Goal: Information Seeking & Learning: Learn about a topic

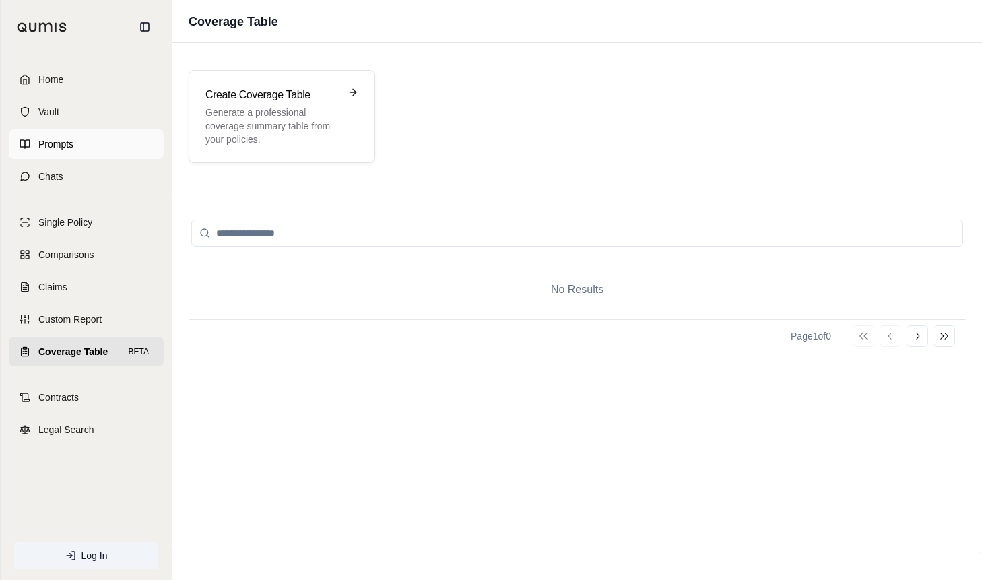
click at [65, 143] on span "Prompts" at bounding box center [55, 143] width 35 height 13
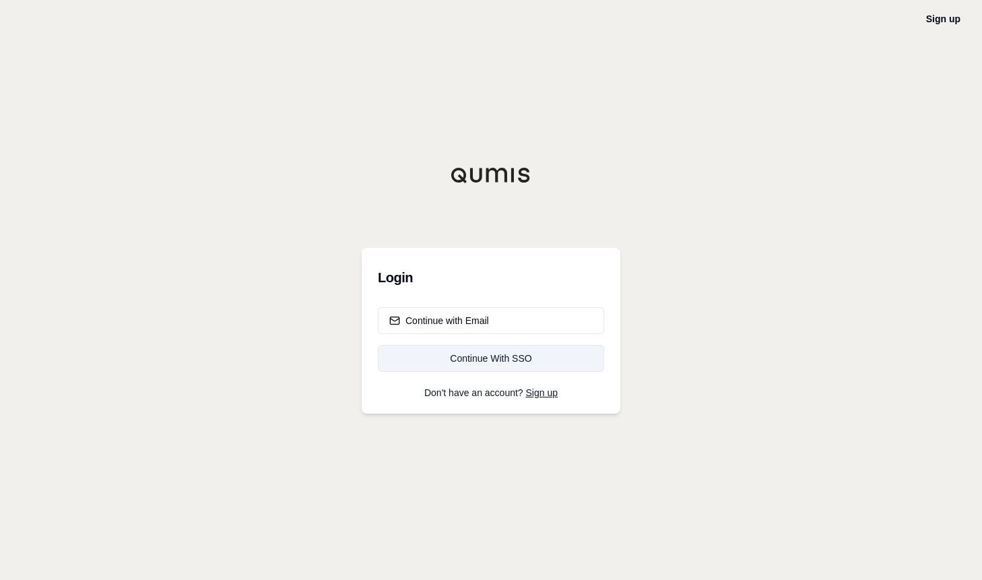
click at [497, 361] on div "Continue With SSO" at bounding box center [490, 358] width 203 height 13
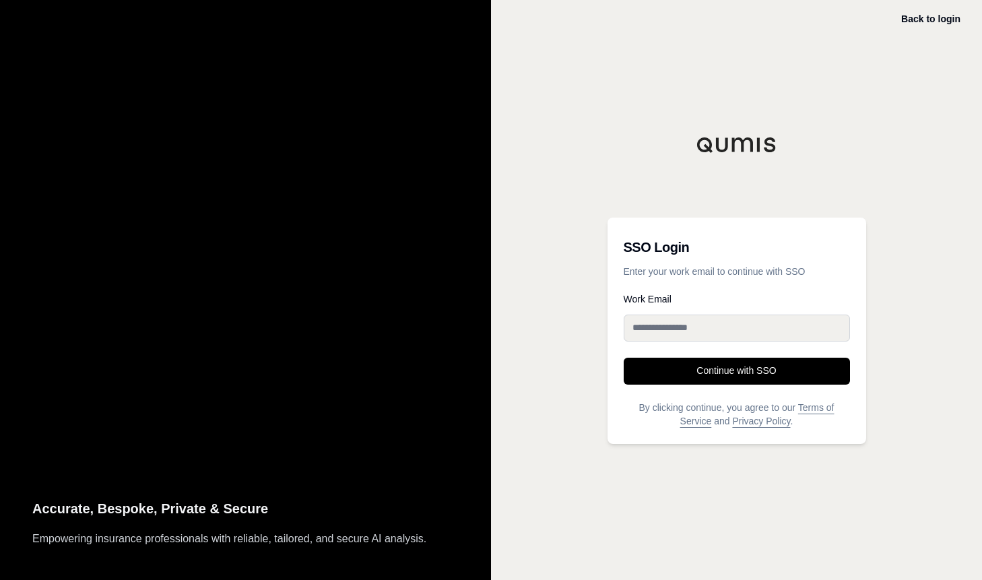
click at [677, 324] on input "Work Email" at bounding box center [737, 328] width 226 height 27
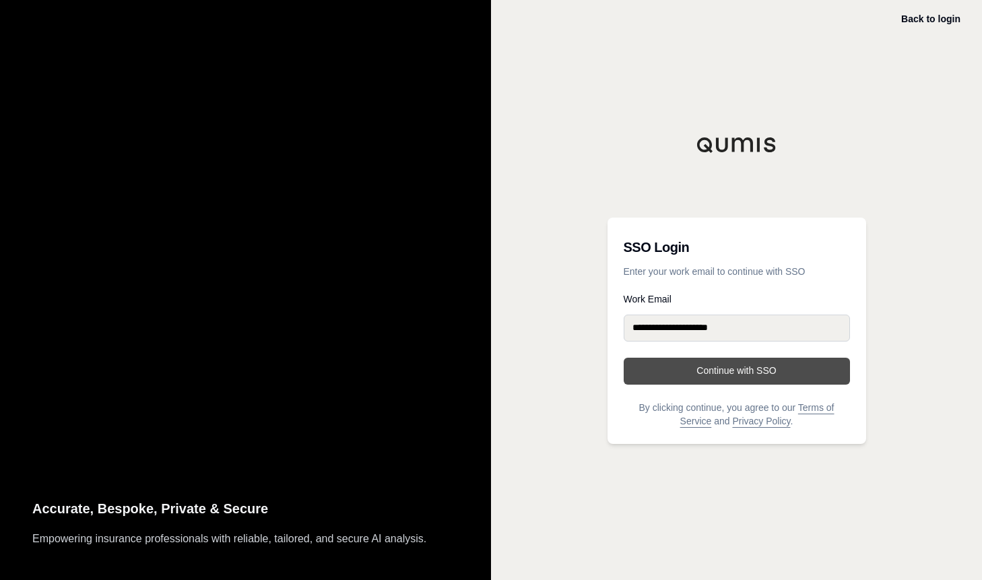
type input "**********"
click at [717, 367] on button "Continue with SSO" at bounding box center [737, 371] width 226 height 27
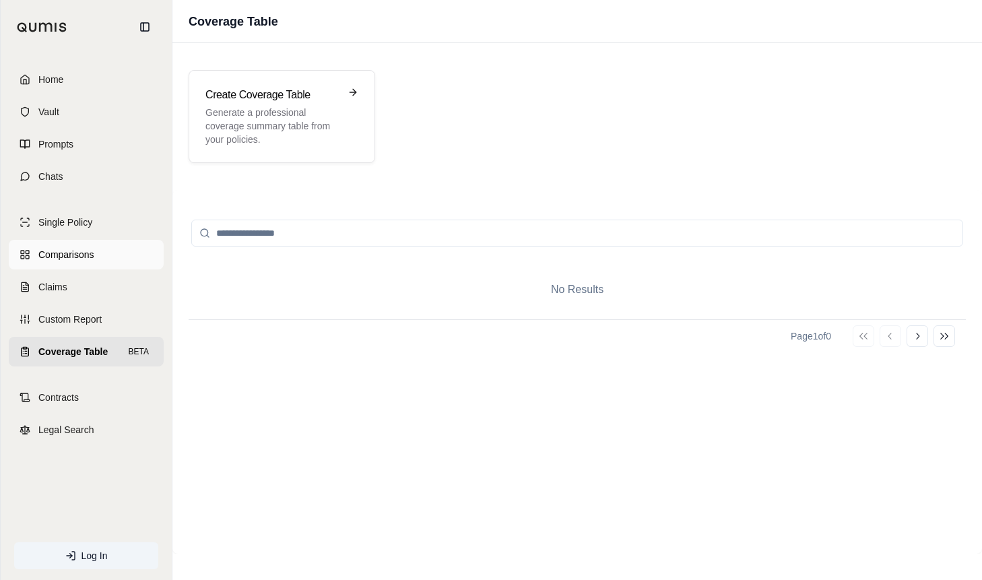
click at [86, 261] on span "Comparisons" at bounding box center [65, 254] width 55 height 13
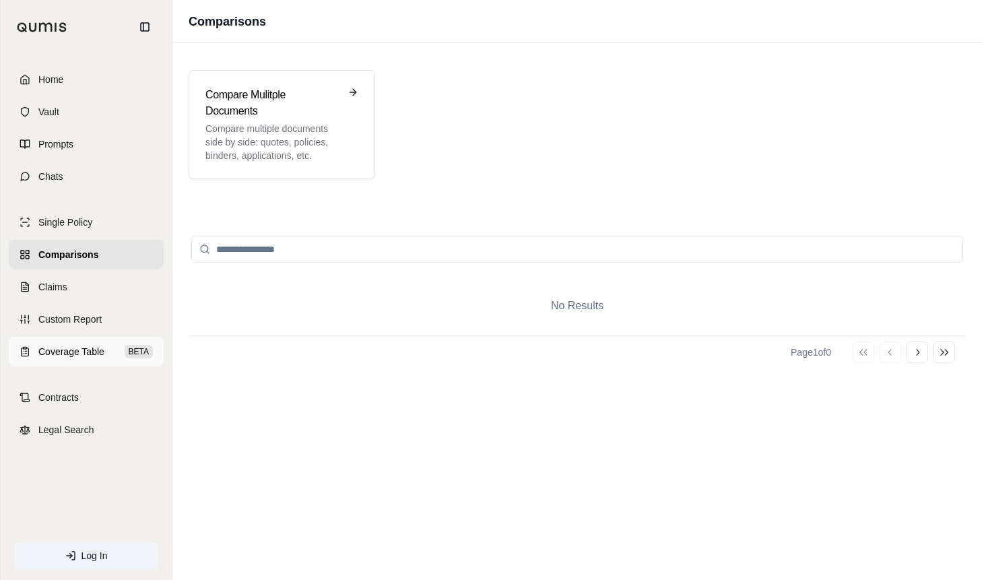
click at [63, 354] on span "Coverage Table" at bounding box center [71, 351] width 66 height 13
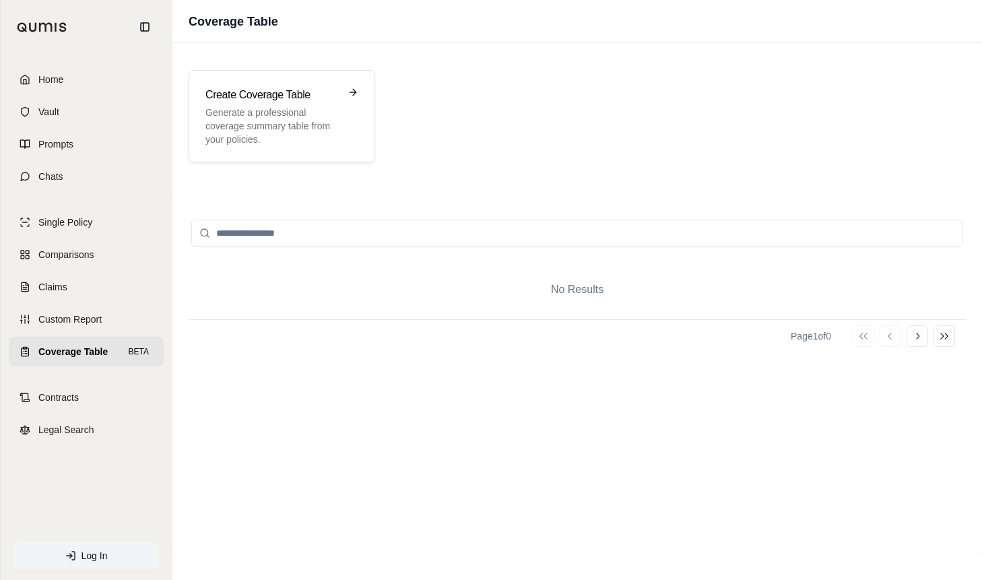
click at [684, 346] on div "Page 1 of 0 Go to first page Go to previous page Go to next page Go to last page" at bounding box center [577, 335] width 777 height 33
click at [142, 24] on icon at bounding box center [144, 27] width 11 height 11
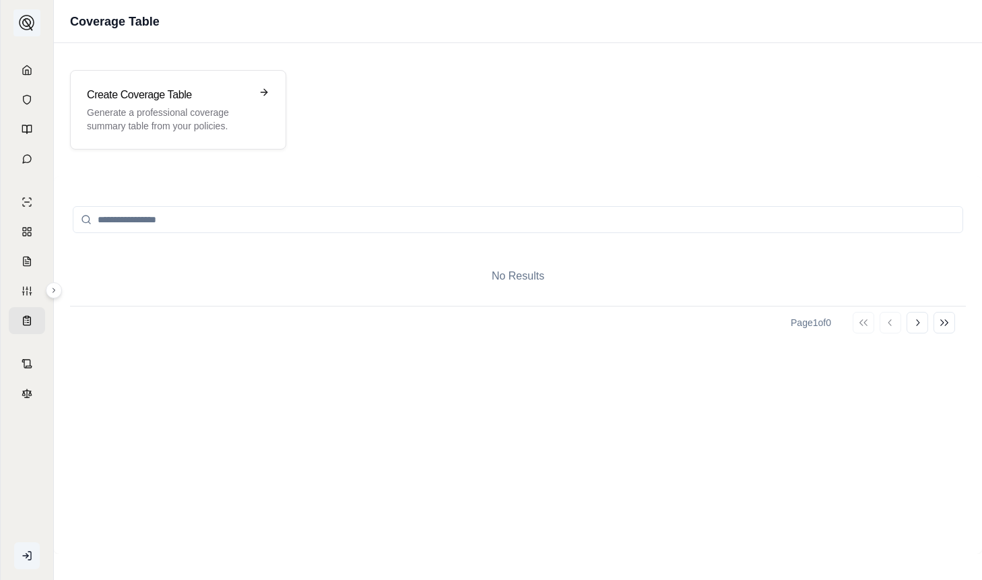
click at [30, 24] on img at bounding box center [27, 23] width 16 height 16
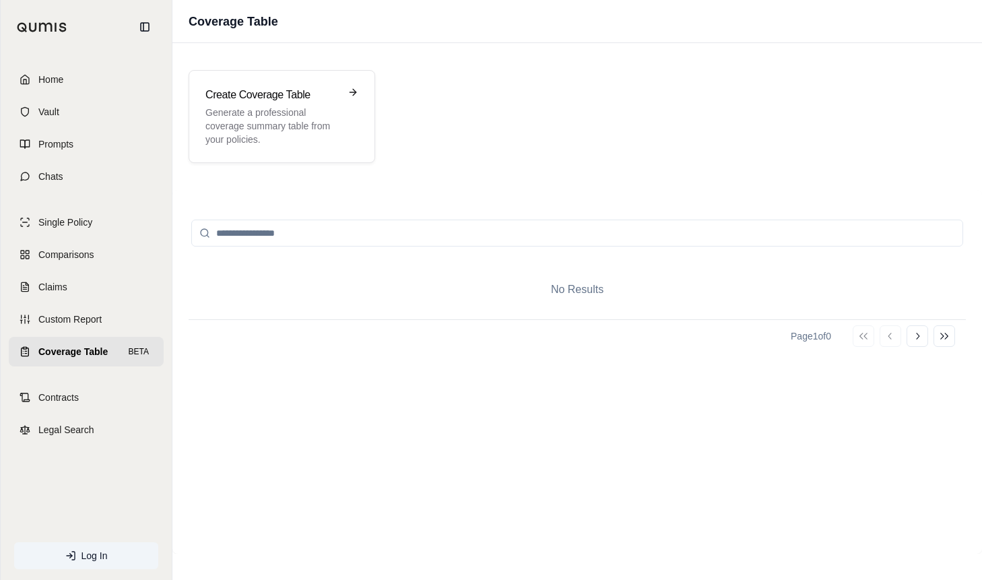
click at [60, 81] on span "Home" at bounding box center [50, 79] width 25 height 13
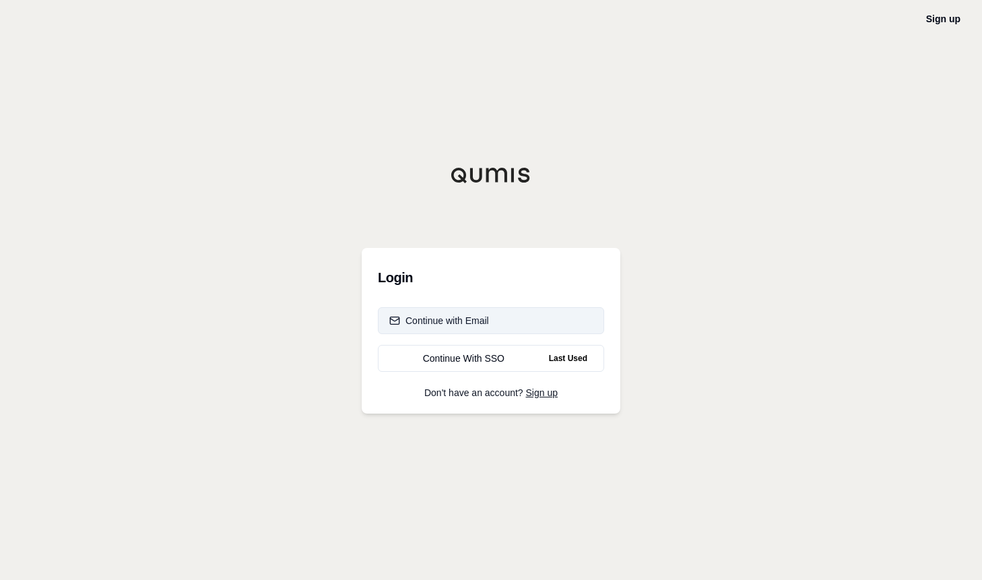
click at [479, 314] on div "Continue with Email" at bounding box center [439, 320] width 100 height 13
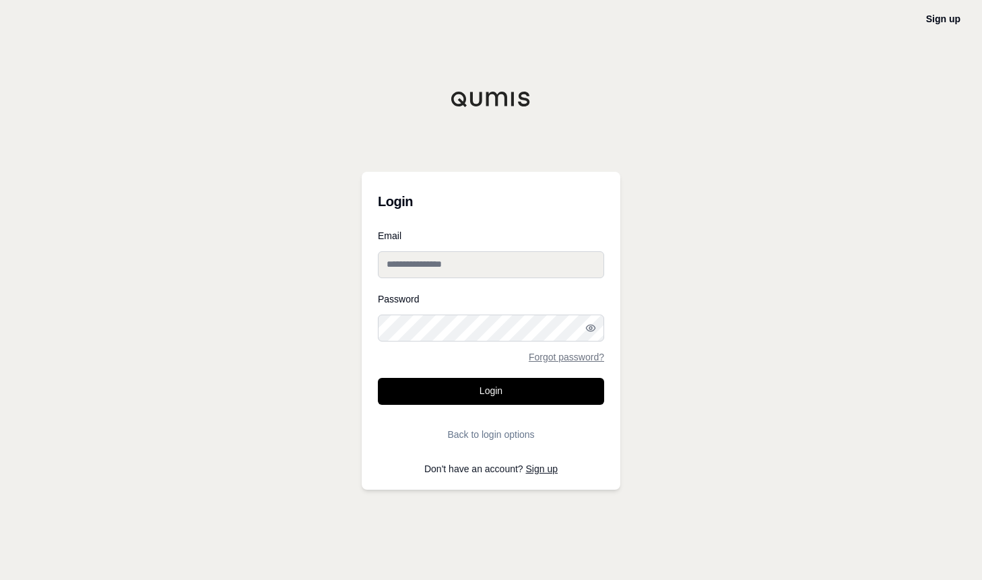
click at [489, 267] on input "Email" at bounding box center [491, 264] width 226 height 27
drag, startPoint x: 488, startPoint y: 267, endPoint x: 720, endPoint y: 272, distance: 231.1
click at [720, 272] on div "Sign up Login Email Password Forgot password? Login Back to login options Don't…" at bounding box center [491, 290] width 982 height 580
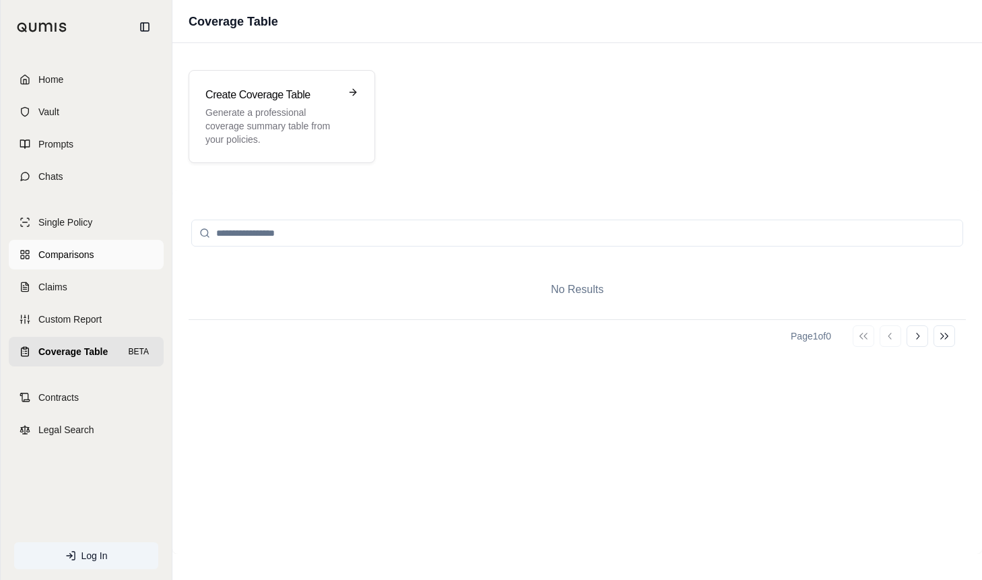
click at [62, 251] on span "Comparisons" at bounding box center [65, 254] width 55 height 13
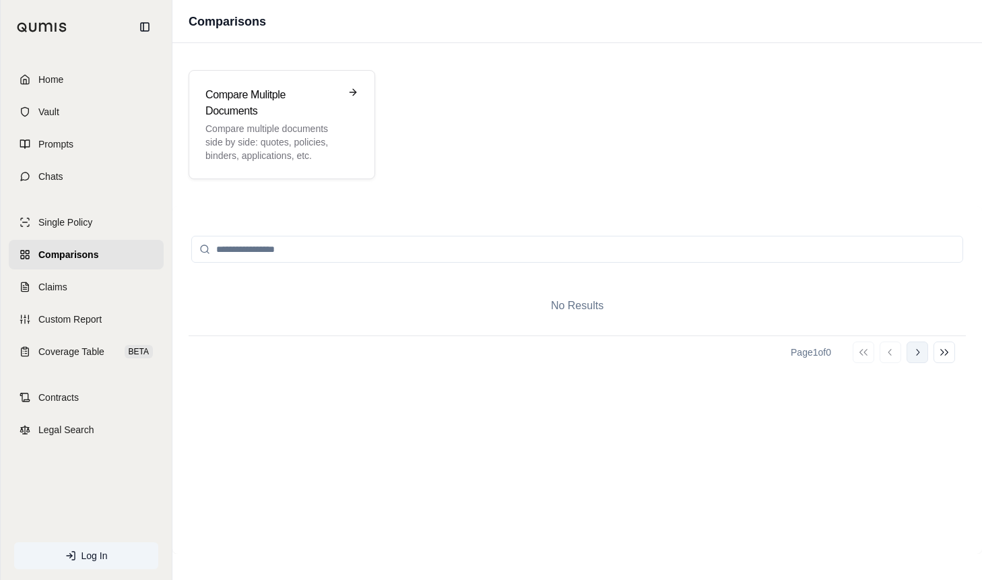
click at [925, 355] on button "Go to next page" at bounding box center [918, 353] width 22 height 22
click at [896, 355] on button "Go to previous page" at bounding box center [891, 353] width 22 height 22
click at [77, 247] on link "Comparisons" at bounding box center [86, 255] width 155 height 30
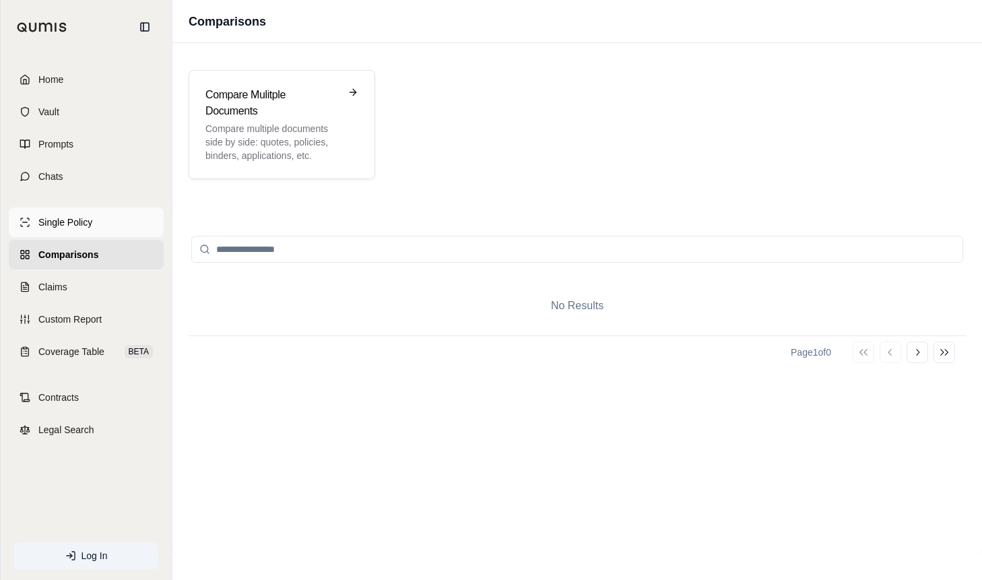
click at [77, 218] on span "Single Policy" at bounding box center [65, 222] width 54 height 13
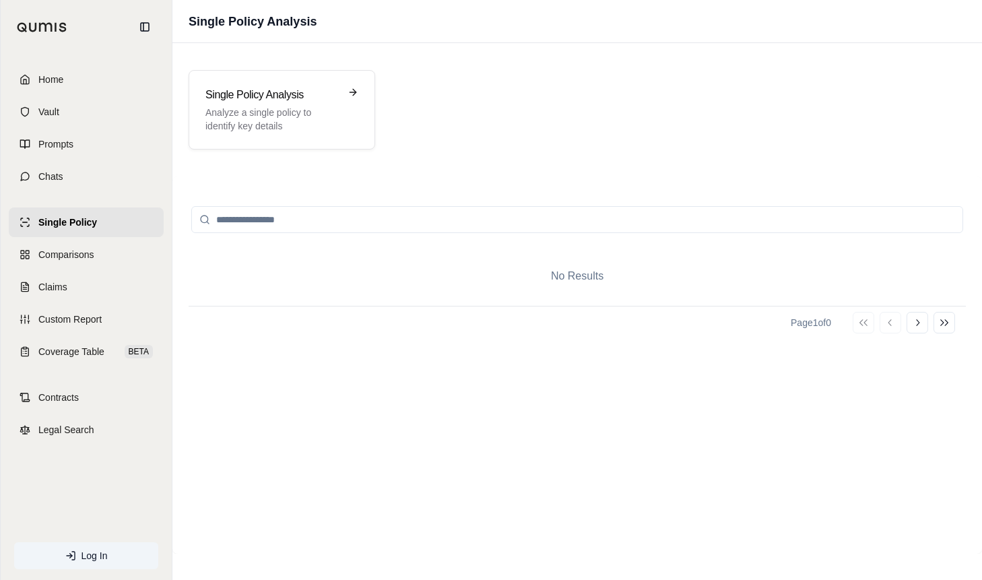
click at [77, 235] on link "Single Policy" at bounding box center [86, 222] width 155 height 30
click at [75, 254] on span "Comparisons" at bounding box center [65, 254] width 55 height 13
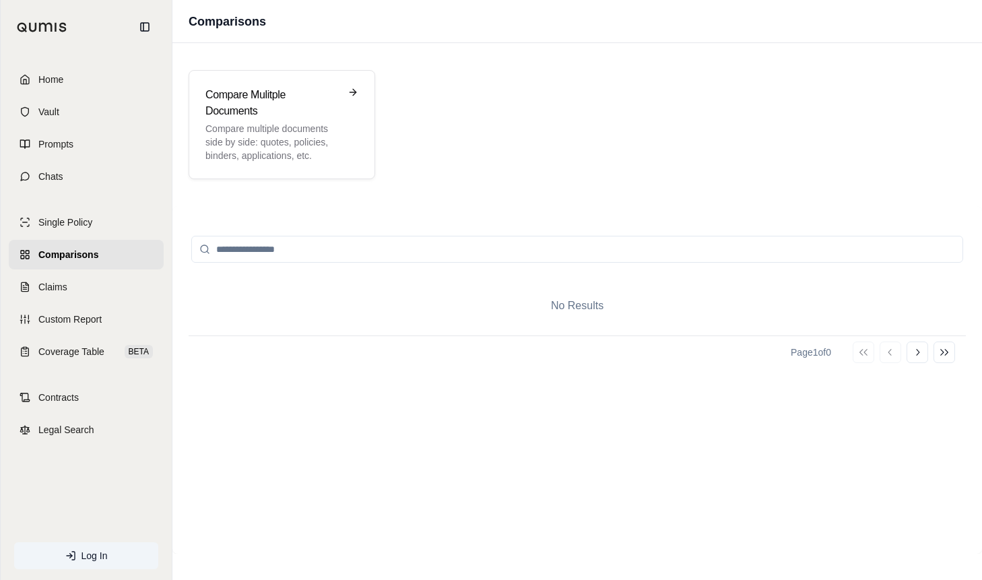
click at [469, 365] on div "Page 1 of 0 Go to first page Go to previous page Go to next page Go to last page" at bounding box center [577, 351] width 777 height 33
click at [260, 127] on p "Compare multiple documents side by side: quotes, policies, binders, application…" at bounding box center [272, 142] width 134 height 40
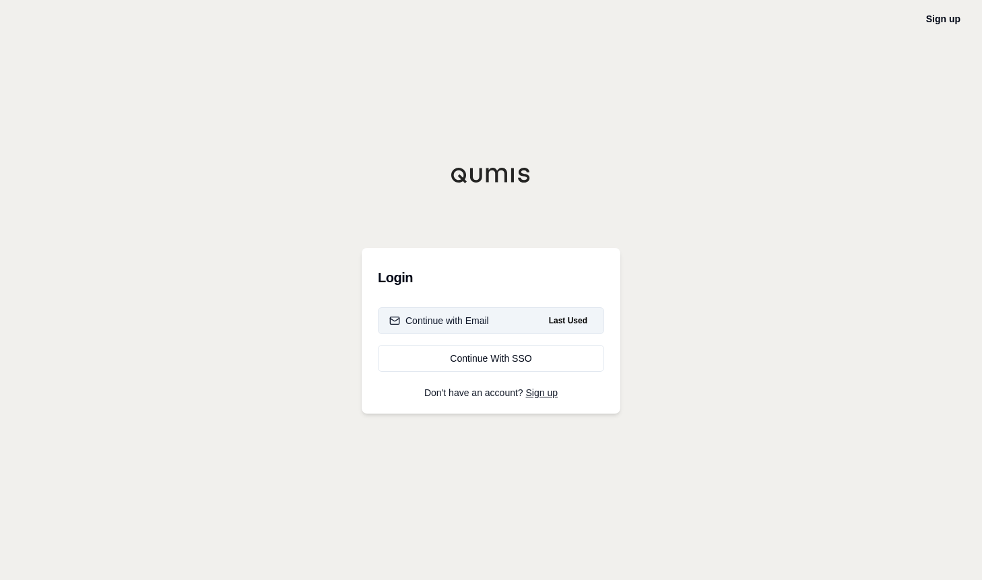
click at [472, 318] on div "Continue with Email" at bounding box center [439, 320] width 100 height 13
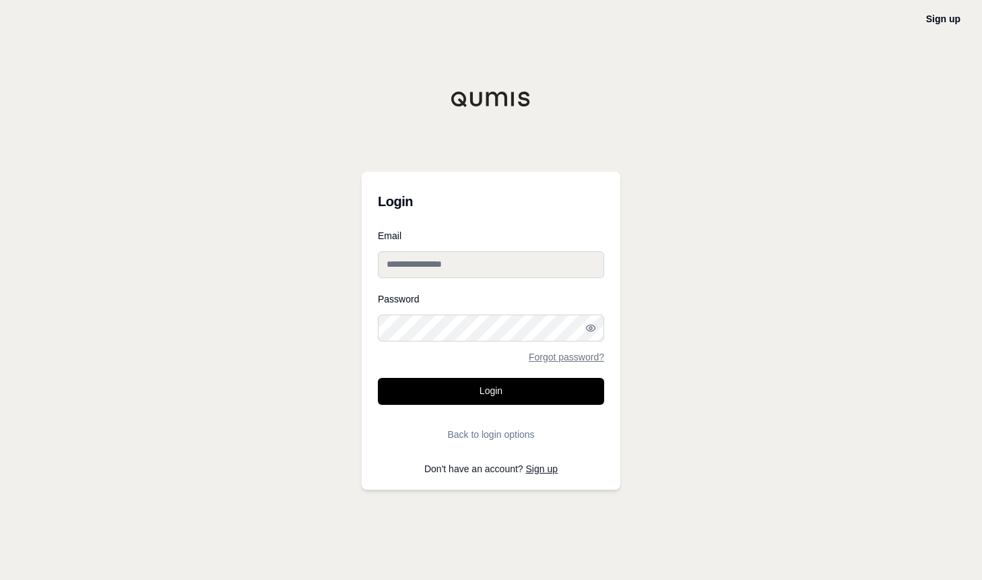
click at [445, 274] on input "Email" at bounding box center [491, 264] width 226 height 27
type input "**********"
click at [587, 325] on icon "button" at bounding box center [590, 328] width 11 height 11
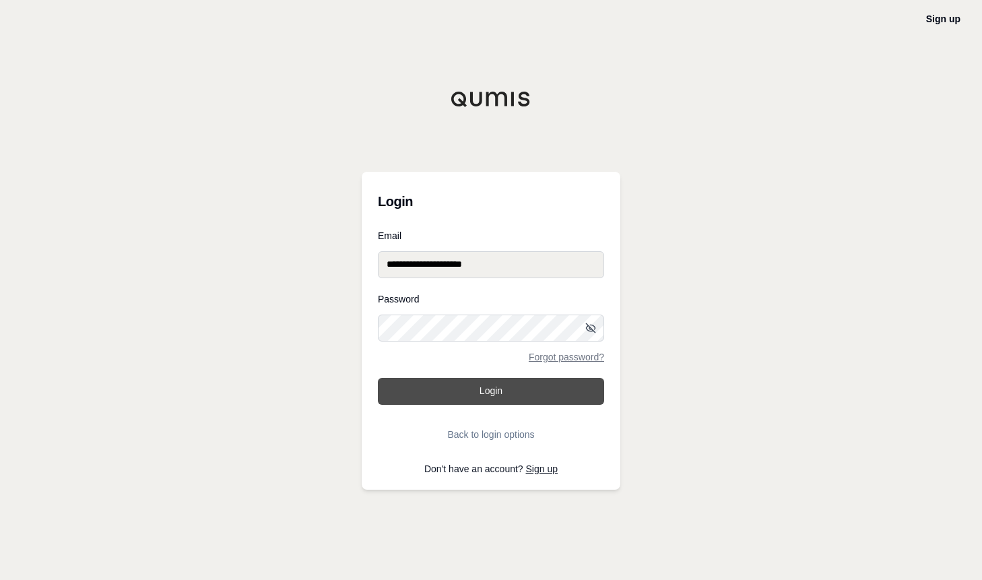
click at [513, 396] on button "Login" at bounding box center [491, 391] width 226 height 27
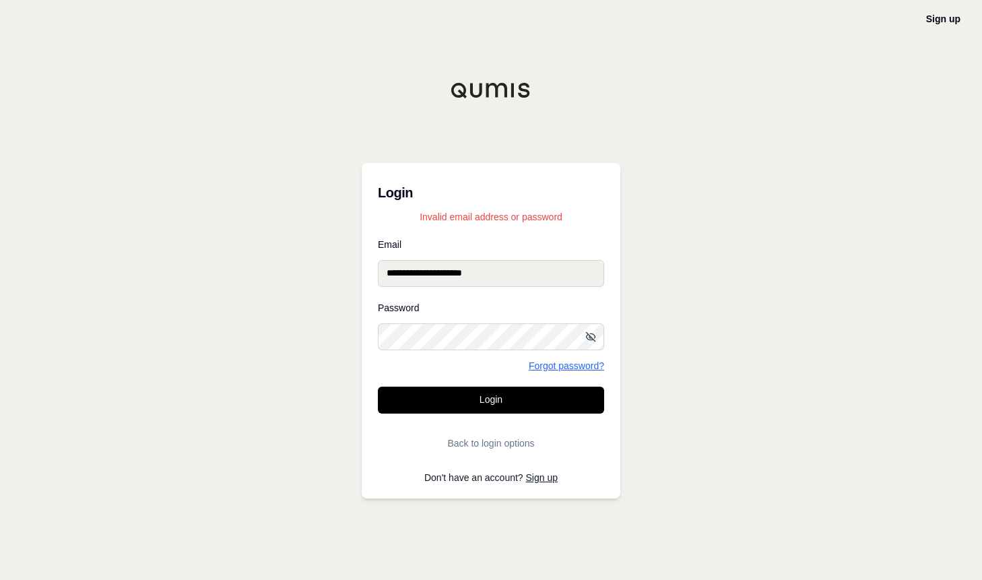
click at [551, 364] on link "Forgot password?" at bounding box center [566, 365] width 75 height 9
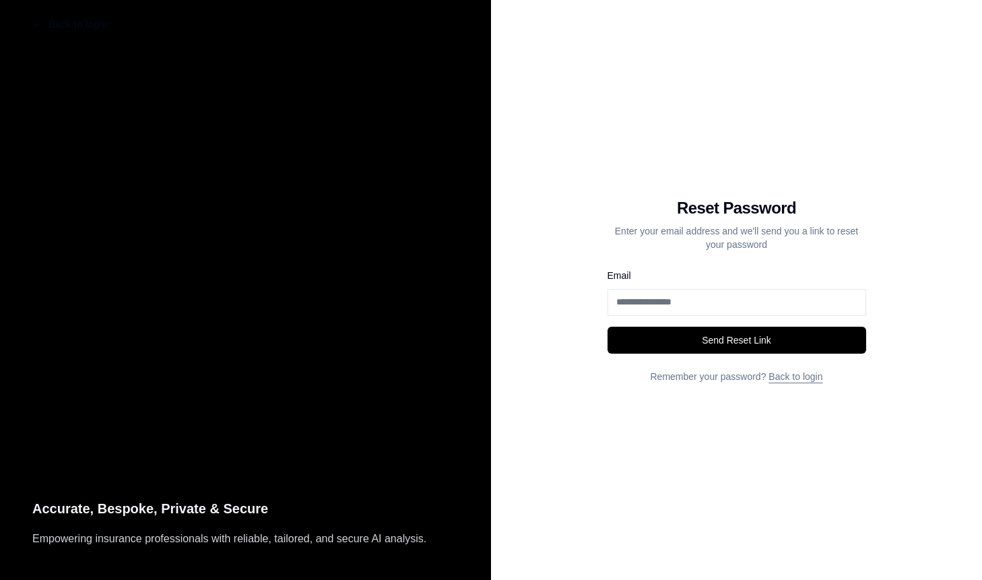
click at [648, 305] on input "Email" at bounding box center [737, 302] width 259 height 27
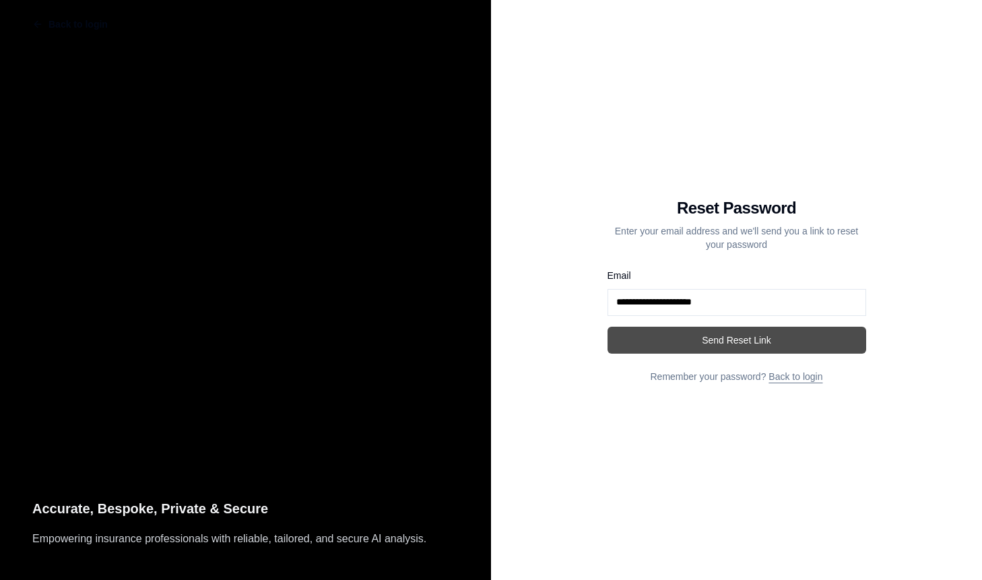
type input "**********"
click at [682, 338] on button "Send Reset Link" at bounding box center [737, 340] width 259 height 27
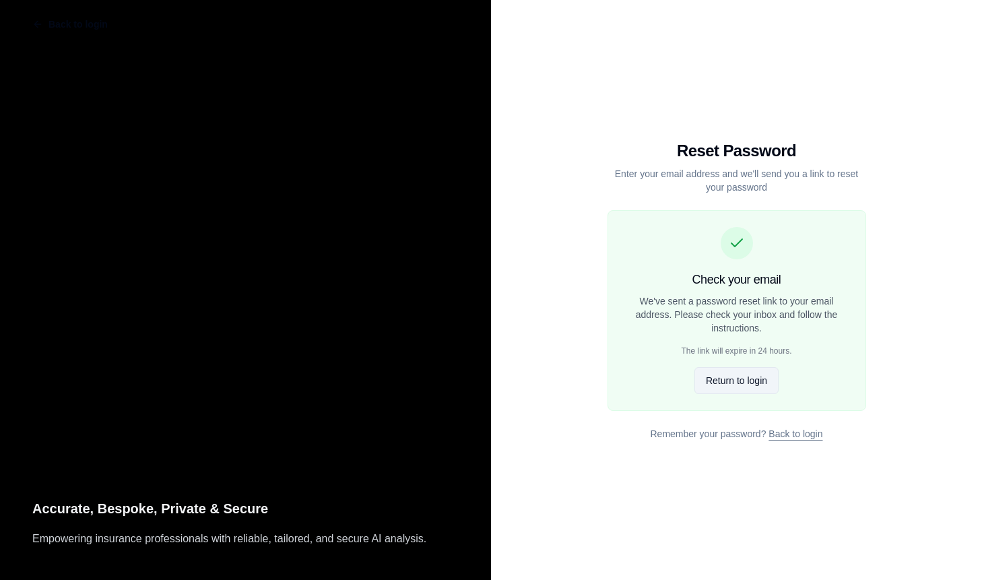
click at [713, 378] on button "Return to login" at bounding box center [737, 380] width 84 height 27
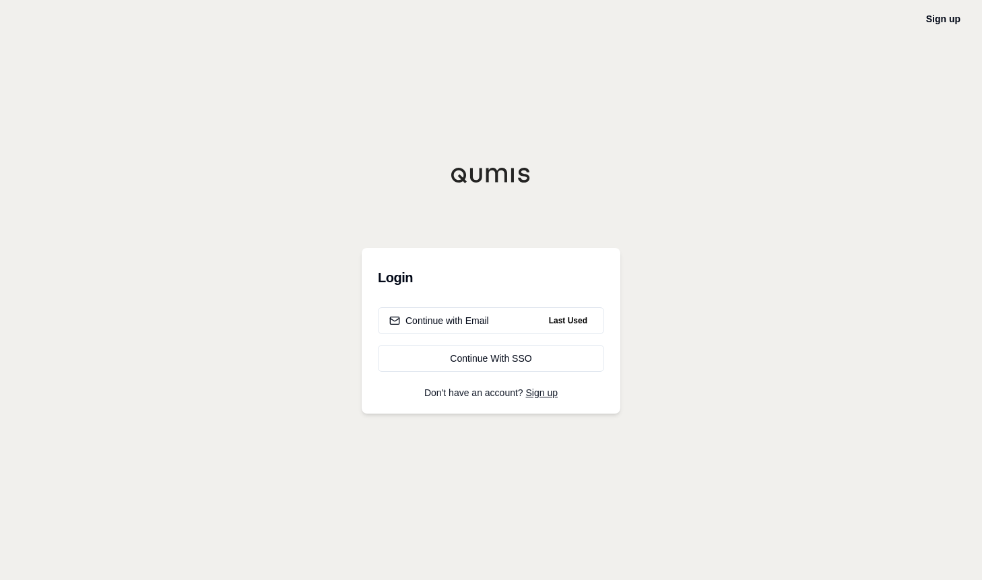
click at [764, 365] on div "Sign up Login Continue with Email Last Used Continue With SSO Don't have an acc…" at bounding box center [491, 290] width 982 height 580
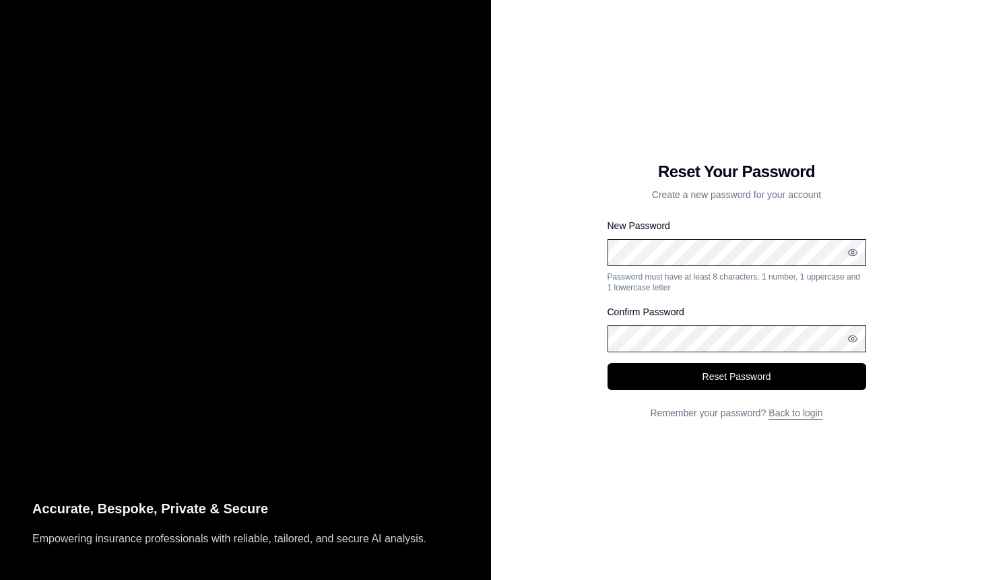
click at [518, 232] on div "Reset Your Password Create a new password for your account New Password Passwor…" at bounding box center [736, 290] width 491 height 580
click at [690, 321] on div "Confirm Password" at bounding box center [737, 328] width 259 height 49
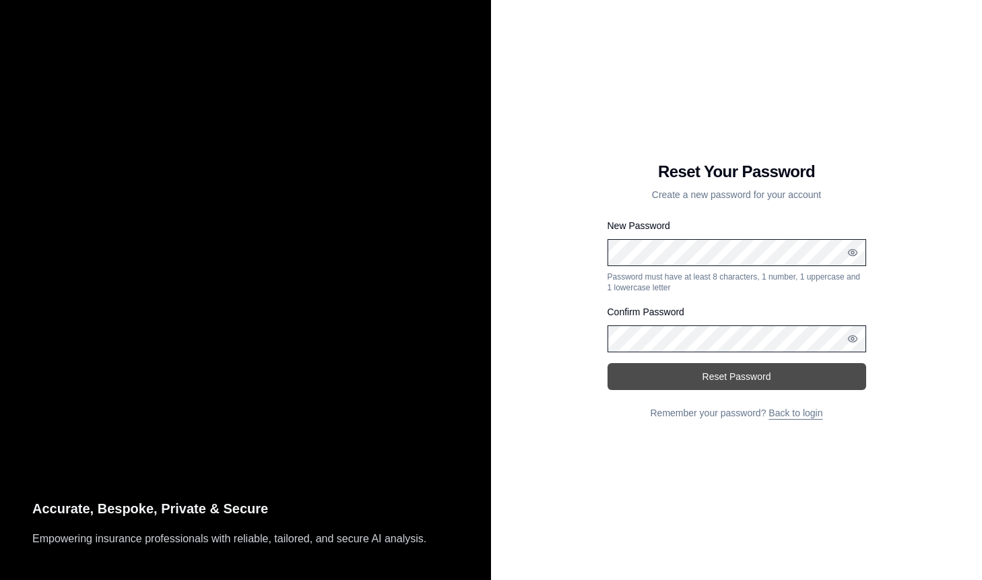
click at [739, 375] on button "Reset Password" at bounding box center [737, 376] width 259 height 27
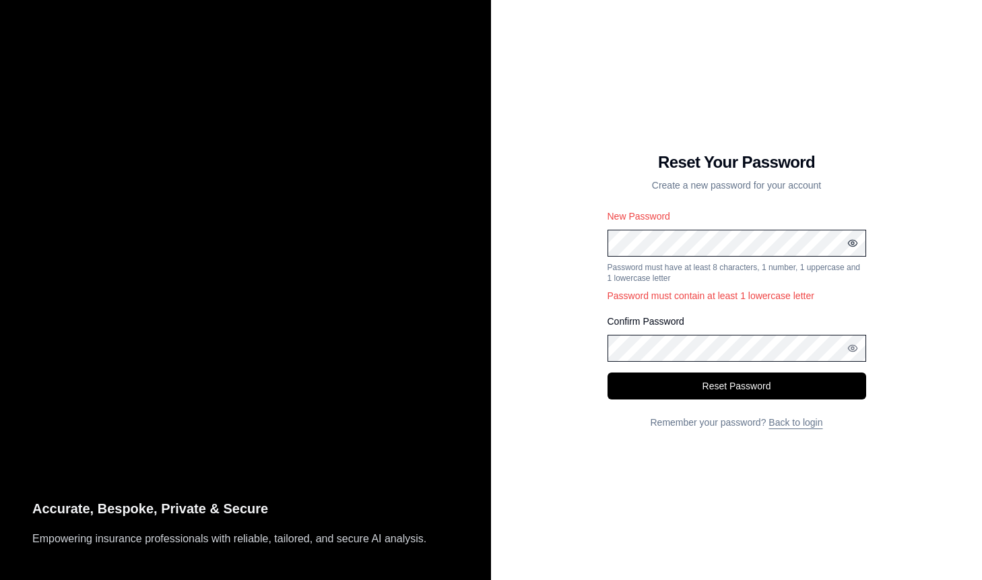
click at [856, 244] on icon "button" at bounding box center [853, 243] width 11 height 11
drag, startPoint x: 929, startPoint y: 223, endPoint x: 865, endPoint y: 228, distance: 64.2
click at [929, 223] on div "Reset Your Password Create a new password for your account New Password Passwor…" at bounding box center [736, 290] width 491 height 580
click at [430, 230] on div "Accurate, Bespoke, Private & Secure Empowering insurance professionals with rel…" at bounding box center [491, 290] width 982 height 580
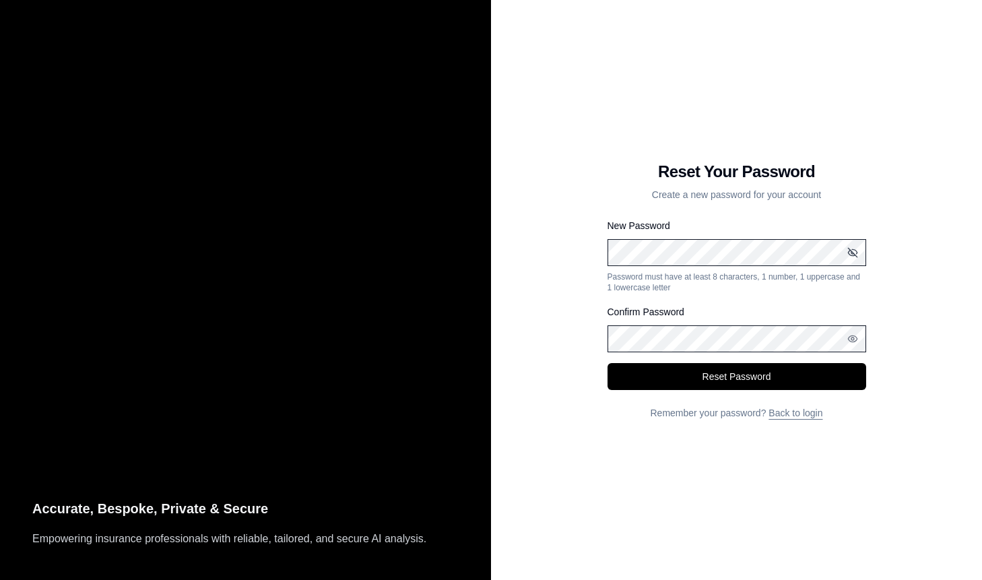
click at [456, 318] on div "Accurate, Bespoke, Private & Secure Empowering insurance professionals with rel…" at bounding box center [491, 290] width 982 height 580
click at [711, 379] on button "Reset Password" at bounding box center [737, 376] width 259 height 27
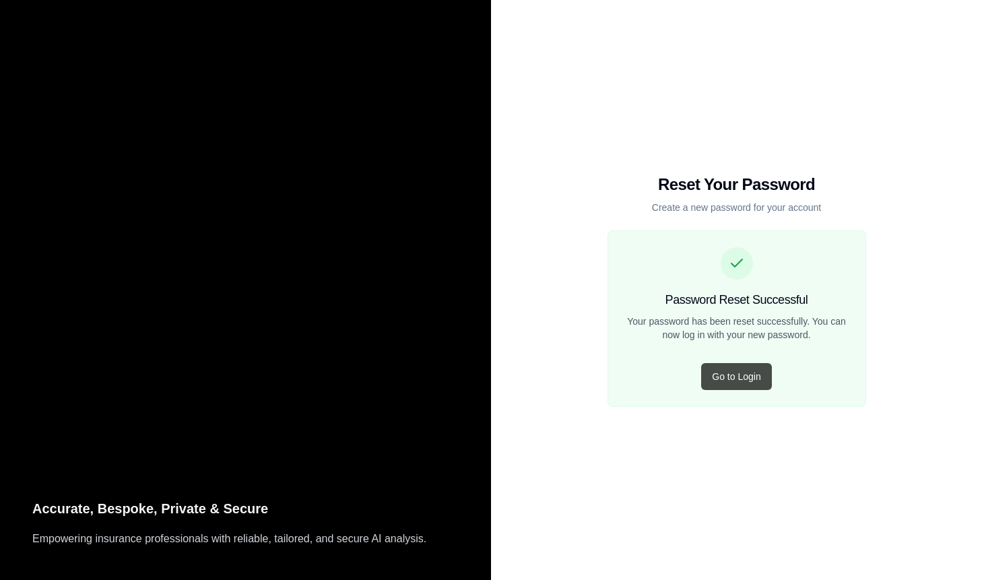
click at [733, 379] on button "Go to Login" at bounding box center [736, 376] width 70 height 27
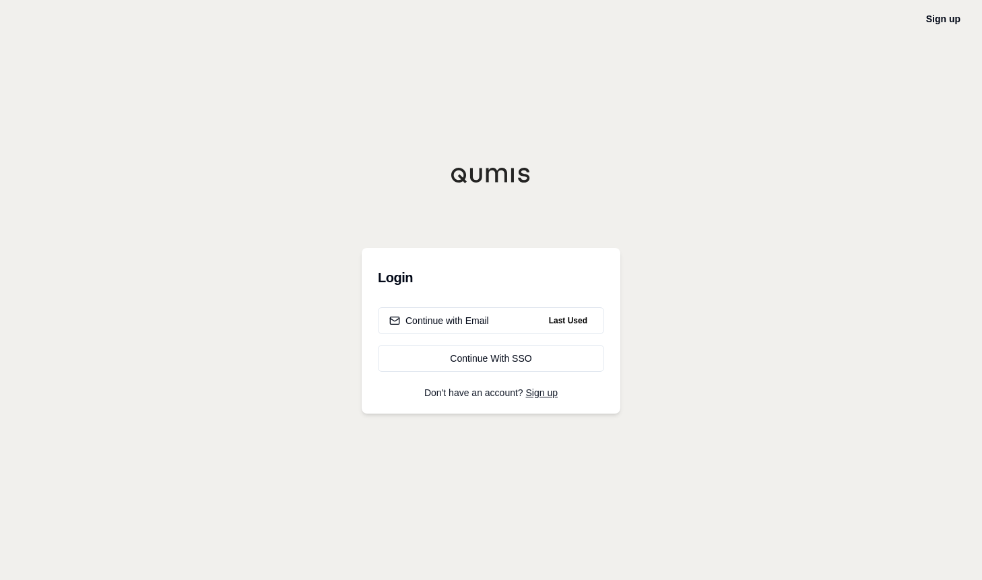
drag, startPoint x: 754, startPoint y: 247, endPoint x: 722, endPoint y: 267, distance: 37.2
click at [754, 247] on div "Sign up Login Continue with Email Last Used Continue With SSO Don't have an acc…" at bounding box center [491, 290] width 982 height 580
click at [460, 323] on div "Continue with Email" at bounding box center [439, 320] width 100 height 13
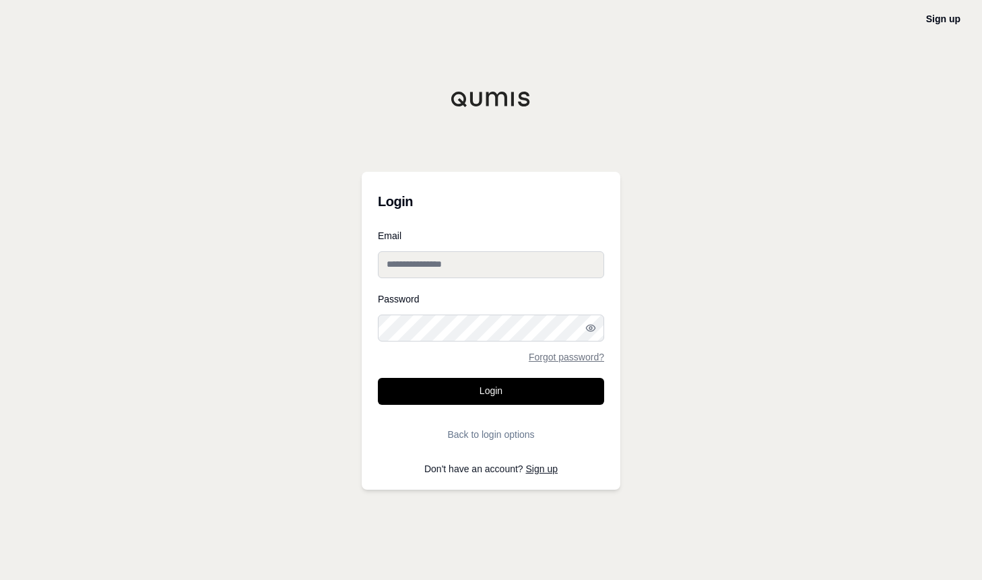
type input "**********"
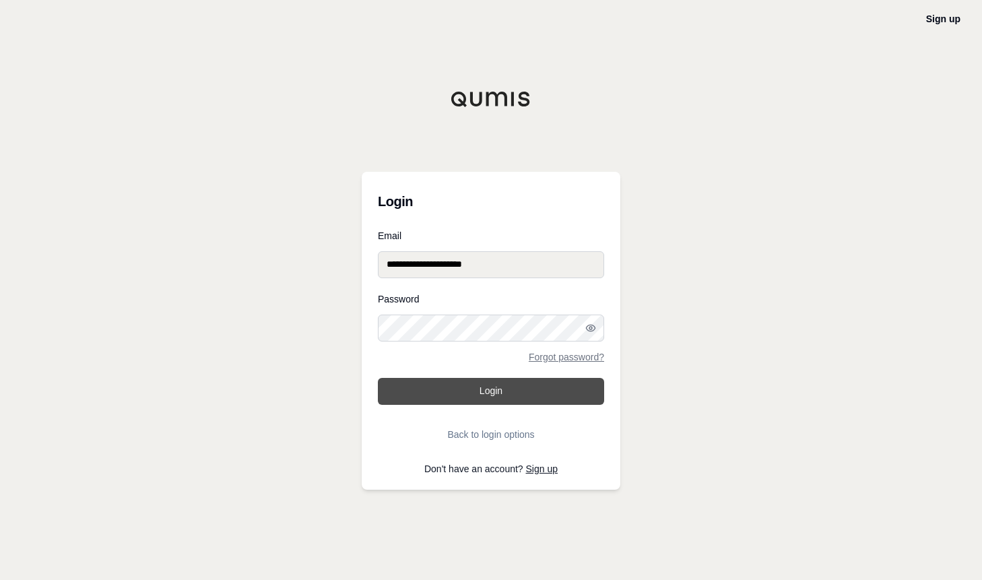
click at [494, 397] on button "Login" at bounding box center [491, 391] width 226 height 27
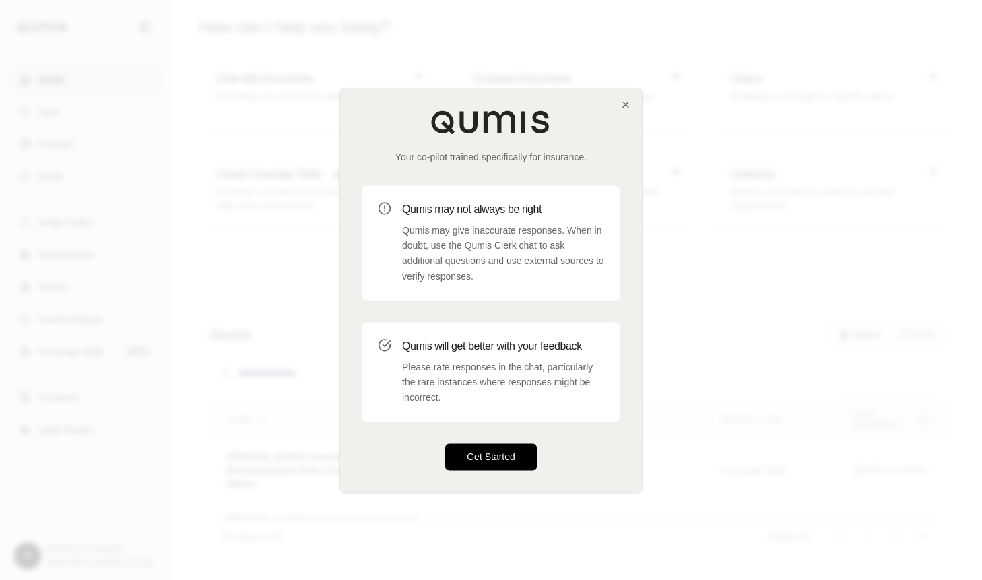
click at [499, 450] on button "Get Started" at bounding box center [491, 456] width 92 height 27
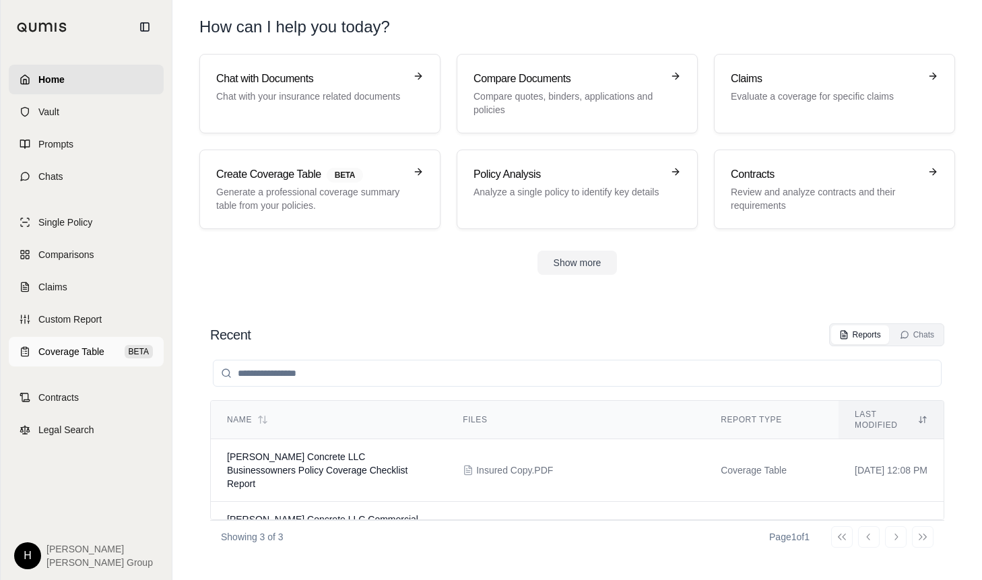
drag, startPoint x: 31, startPoint y: 350, endPoint x: 46, endPoint y: 350, distance: 14.8
click at [31, 350] on link "Coverage Table BETA" at bounding box center [86, 352] width 155 height 30
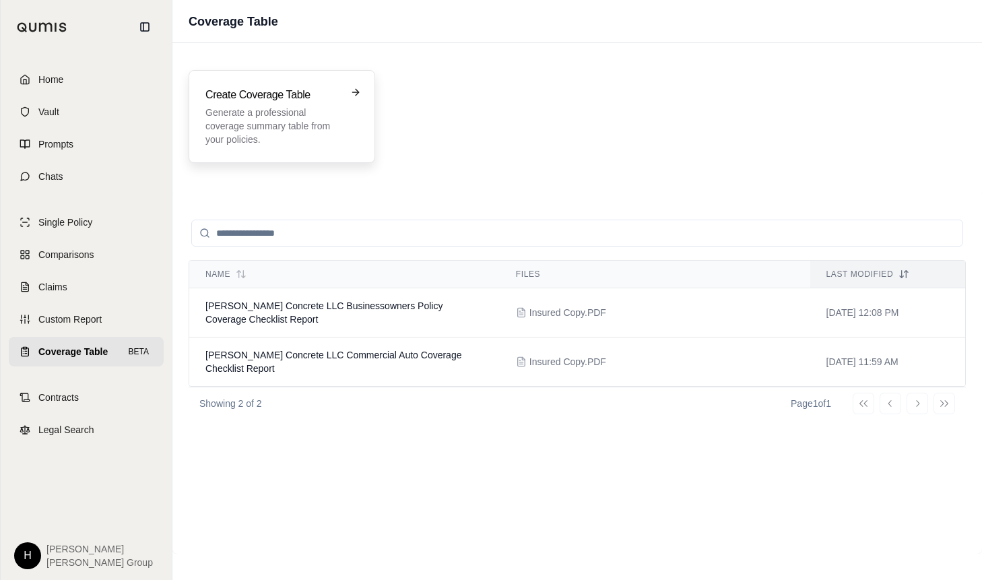
click at [243, 92] on h3 "Create Coverage Table" at bounding box center [272, 95] width 134 height 16
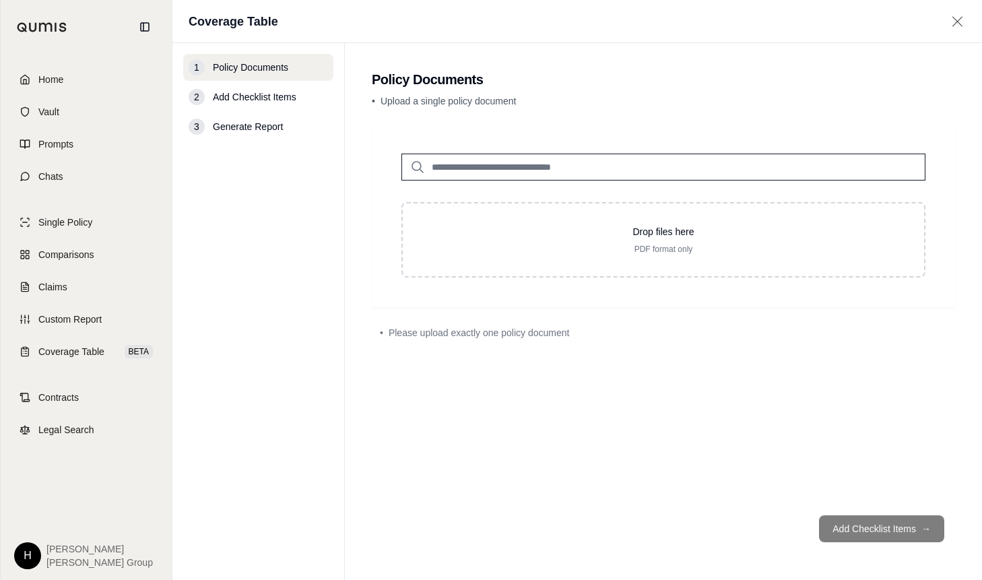
click at [241, 106] on div "2 Add Checklist Items" at bounding box center [258, 97] width 150 height 27
click at [241, 94] on span "Add Checklist Items" at bounding box center [255, 96] width 84 height 13
click at [398, 404] on div "Drop files here PDF format only • Please upload exactly one policy document" at bounding box center [663, 314] width 583 height 381
click at [924, 111] on div "• Upload a single policy document" at bounding box center [663, 103] width 583 height 19
click at [44, 319] on span "Custom Report" at bounding box center [69, 319] width 63 height 13
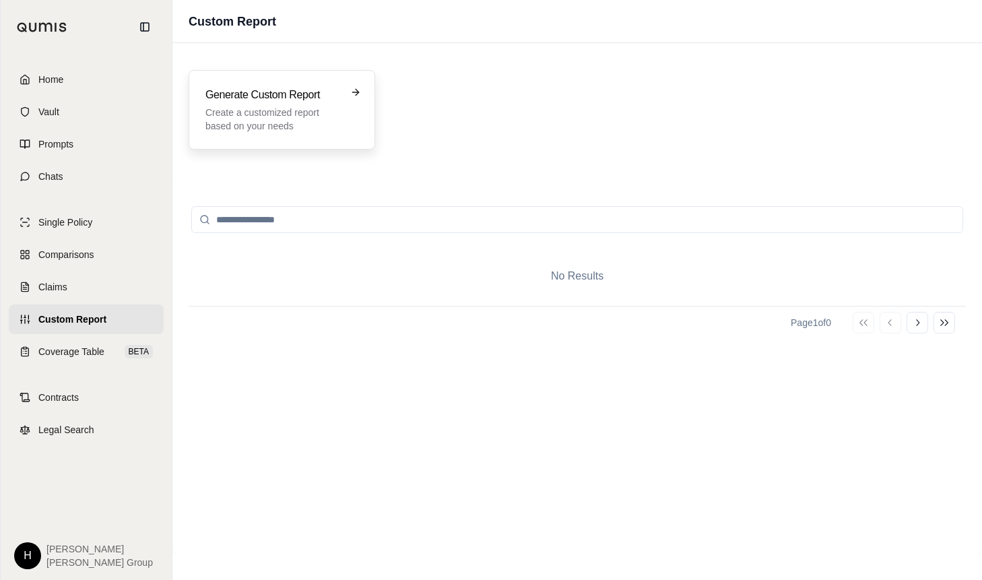
click at [299, 119] on p "Create a customized report based on your needs" at bounding box center [272, 119] width 134 height 27
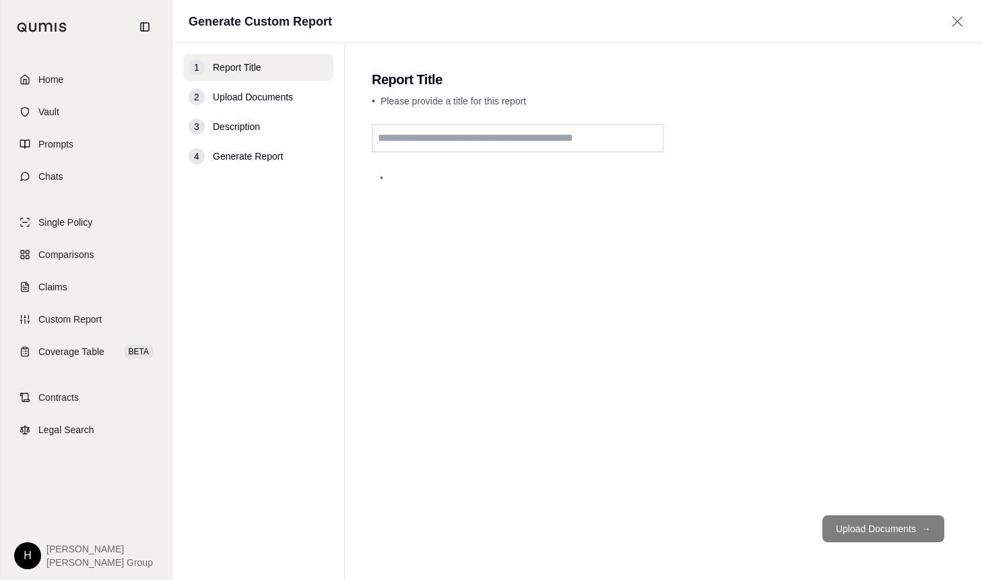
click at [247, 106] on div "2 Upload Documents" at bounding box center [258, 97] width 150 height 27
click at [451, 129] on input "text" at bounding box center [518, 138] width 292 height 28
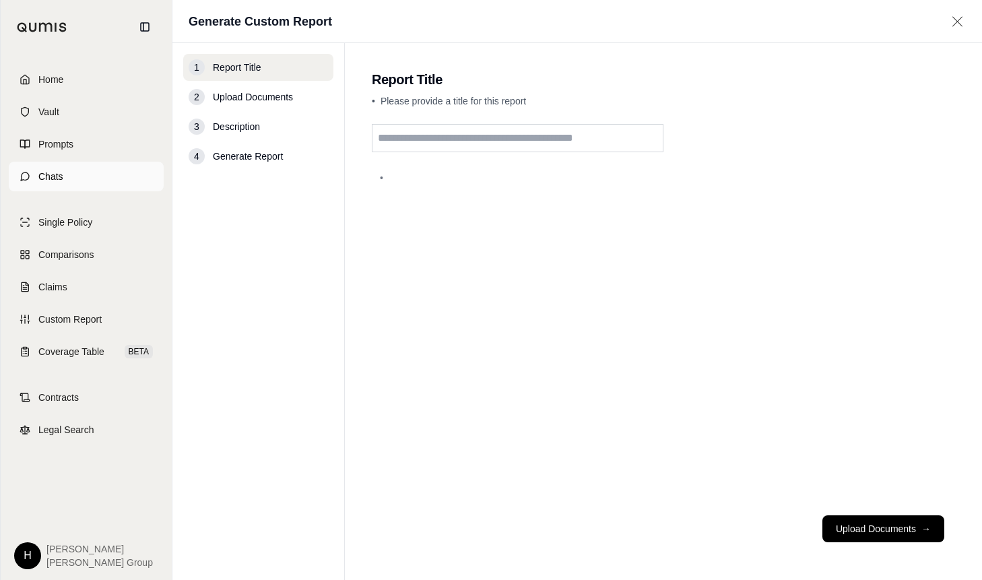
click at [50, 178] on span "Chats" at bounding box center [50, 176] width 25 height 13
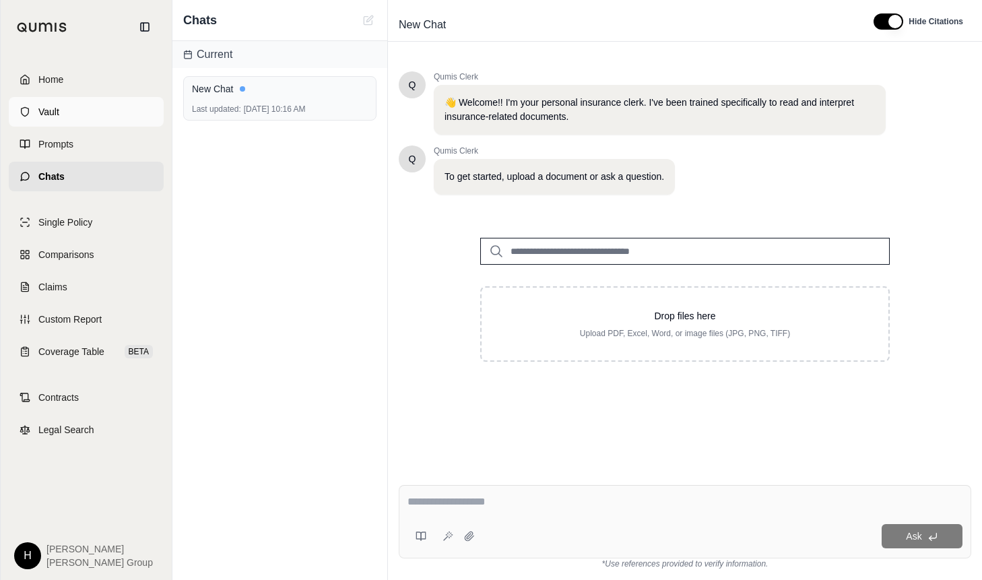
click at [46, 110] on span "Vault" at bounding box center [48, 111] width 21 height 13
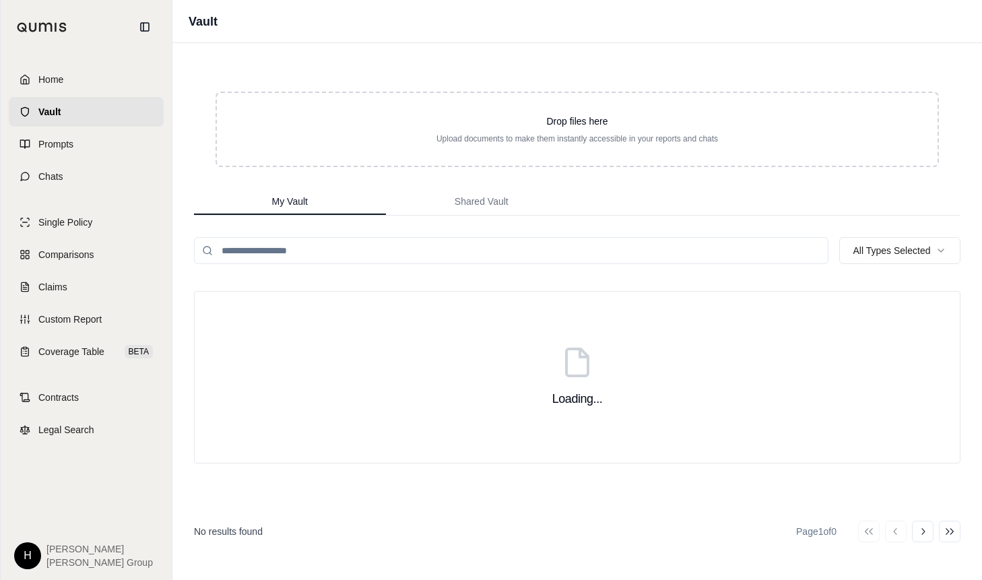
click at [72, 160] on div "Home Vault Prompts Chats" at bounding box center [86, 128] width 155 height 127
click at [67, 148] on span "Prompts" at bounding box center [55, 143] width 35 height 13
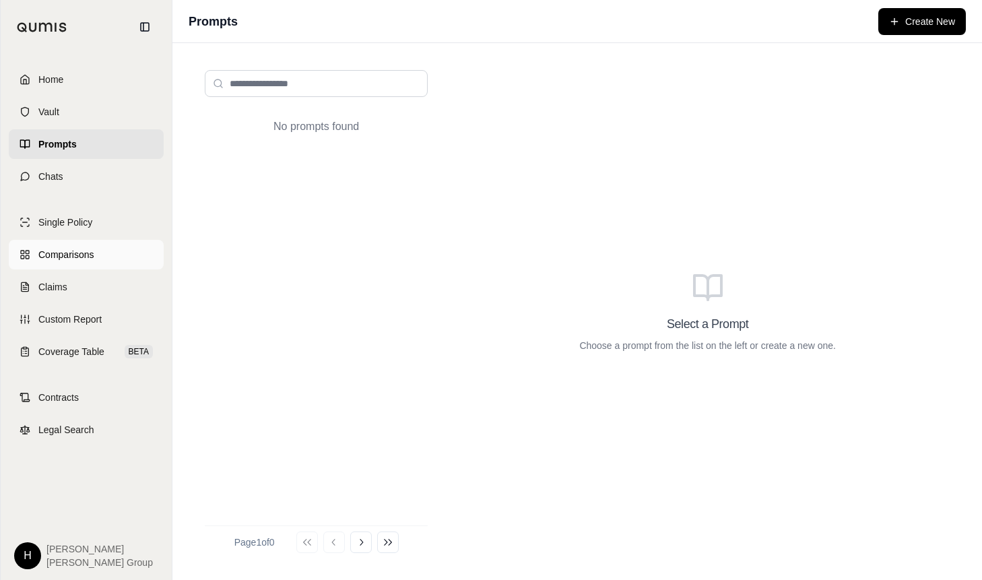
click at [80, 261] on link "Comparisons" at bounding box center [86, 255] width 155 height 30
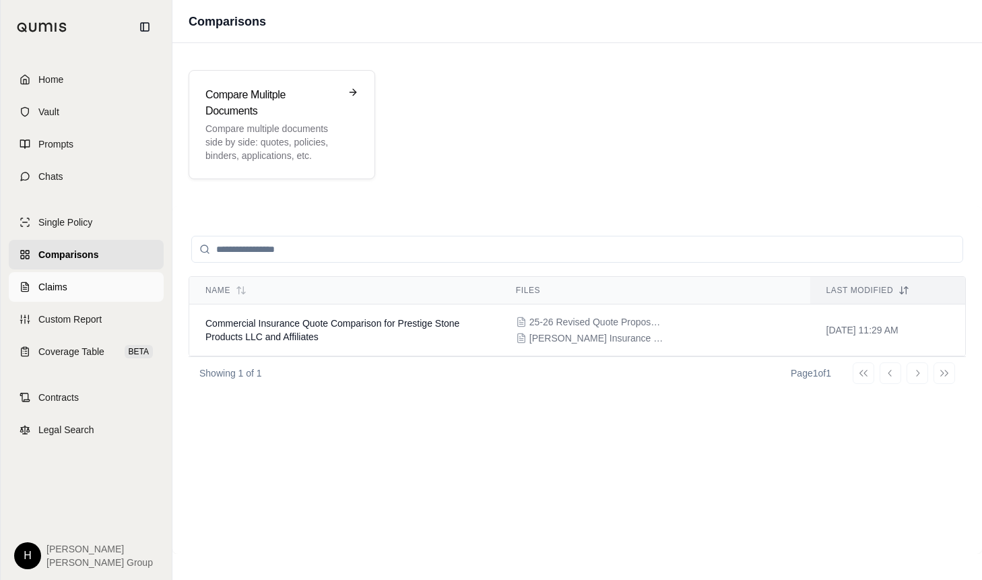
click at [77, 286] on link "Claims" at bounding box center [86, 287] width 155 height 30
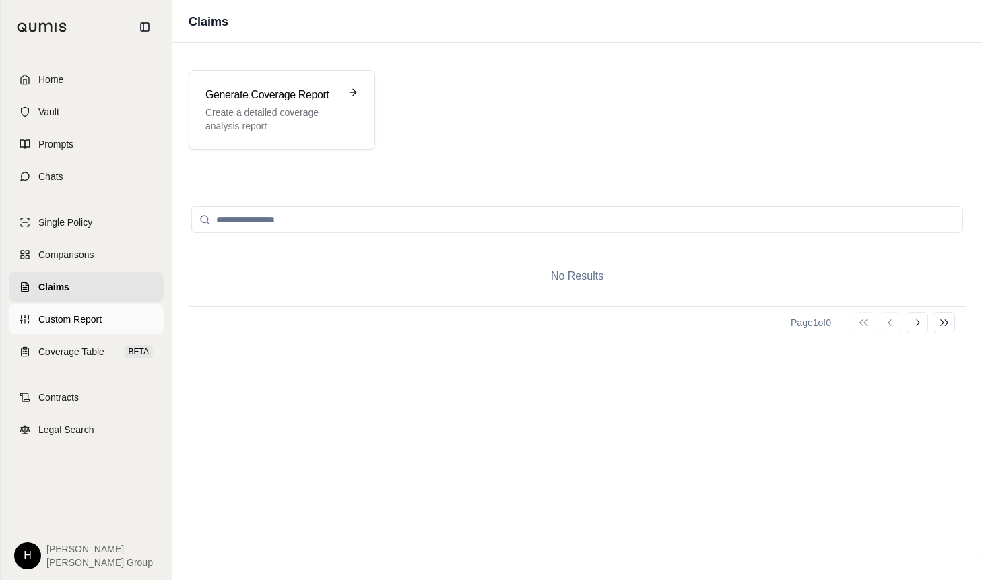
click at [93, 316] on span "Custom Report" at bounding box center [69, 319] width 63 height 13
